Goal: Task Accomplishment & Management: Manage account settings

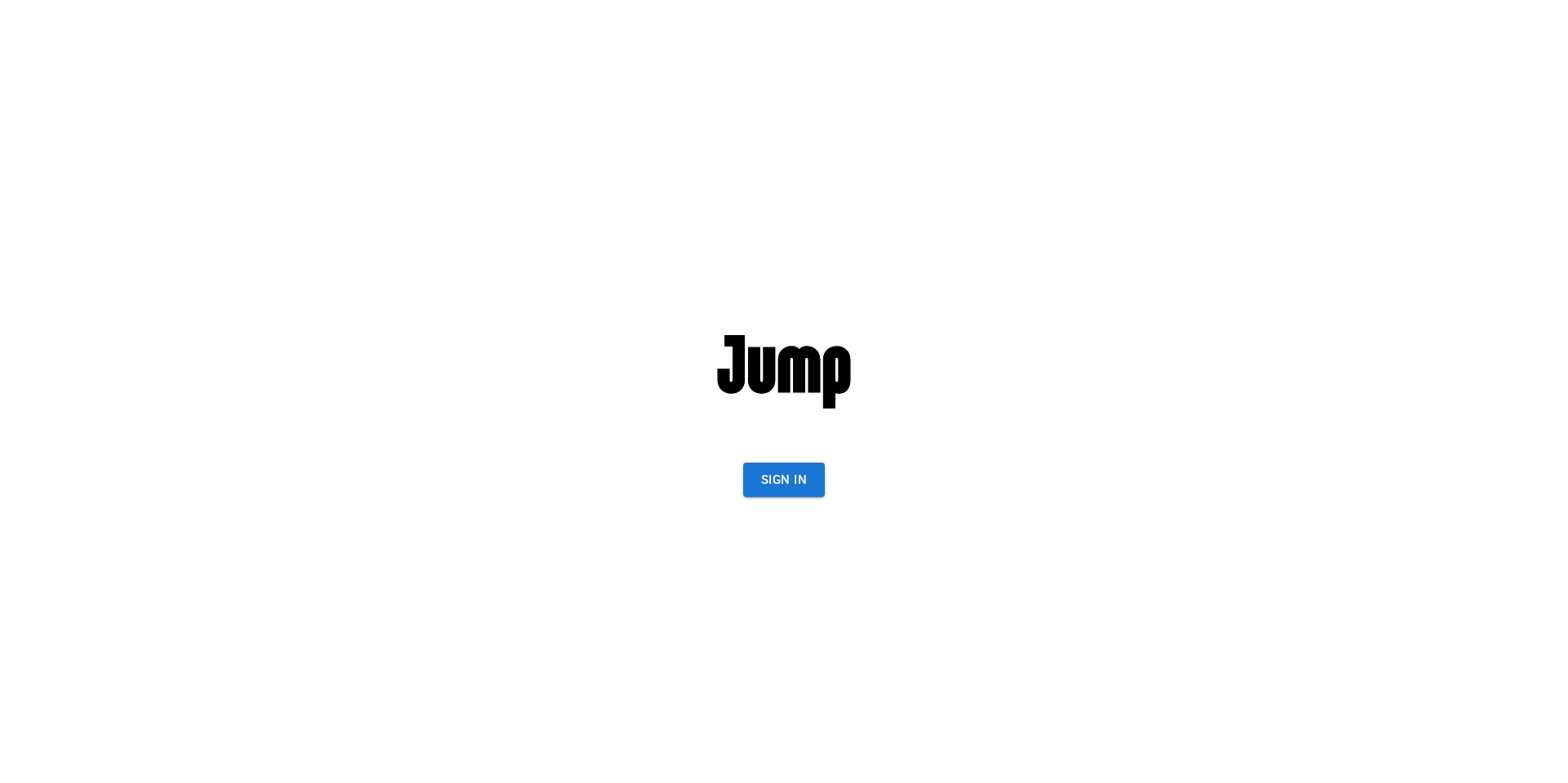
click at [785, 430] on img at bounding box center [784, 367] width 163 height 163
click at [784, 479] on button "Sign In" at bounding box center [784, 479] width 82 height 34
click at [770, 476] on button "Sign In" at bounding box center [784, 479] width 82 height 34
click at [784, 475] on button "Sign In" at bounding box center [784, 479] width 82 height 34
